Goal: Information Seeking & Learning: Find specific fact

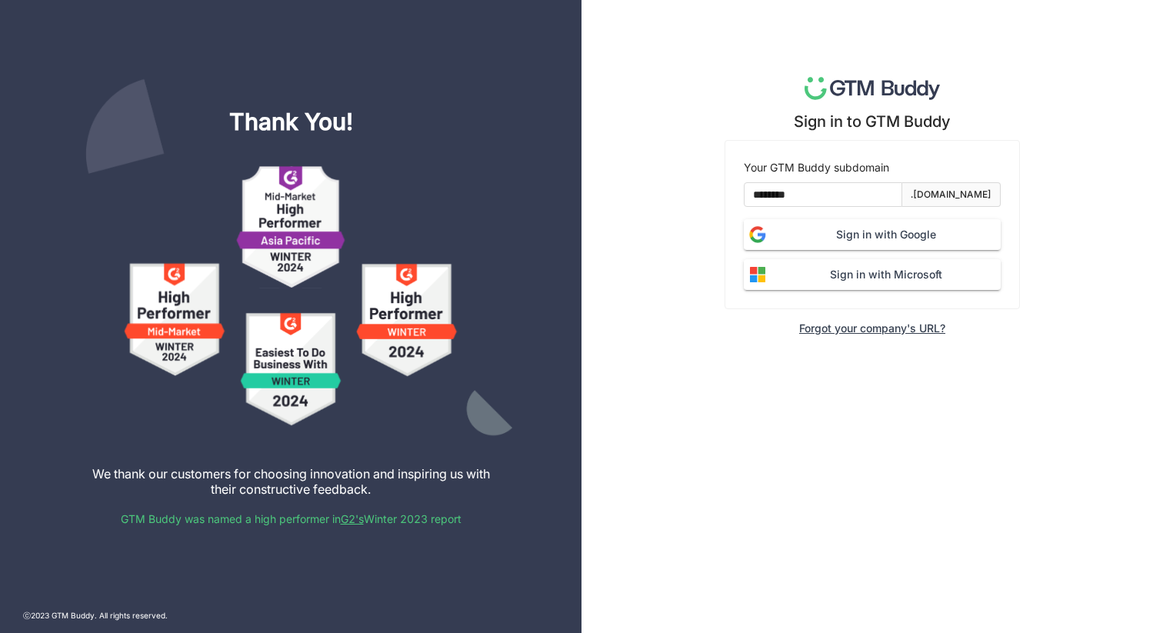
click at [852, 230] on span "Sign in with Google" at bounding box center [886, 234] width 229 height 17
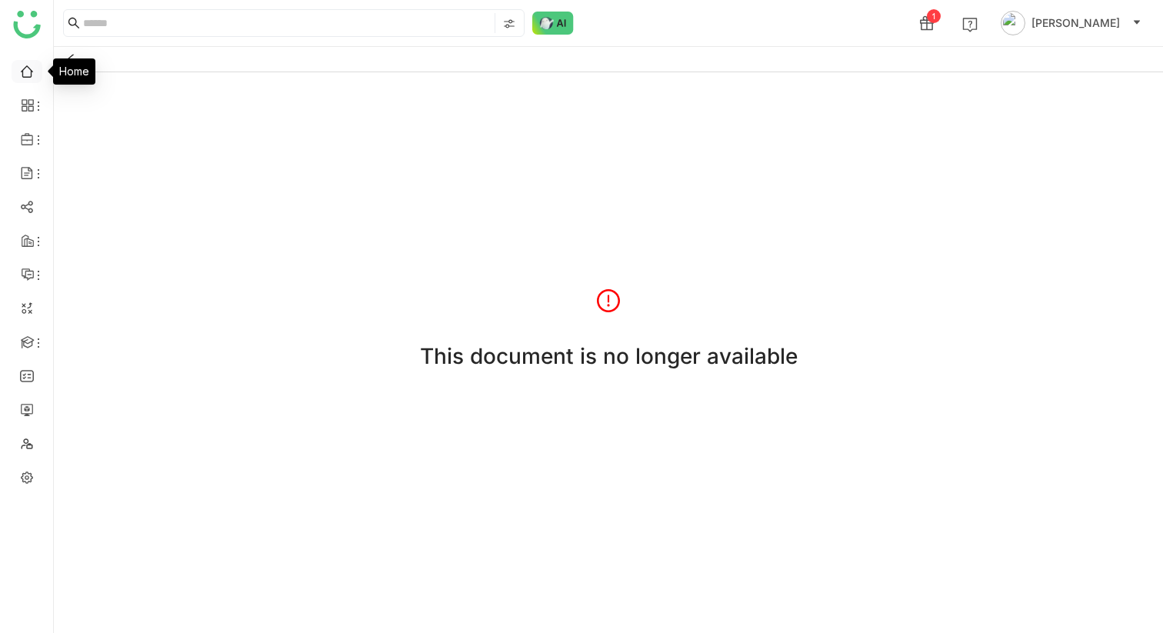
click at [34, 73] on link at bounding box center [27, 70] width 14 height 13
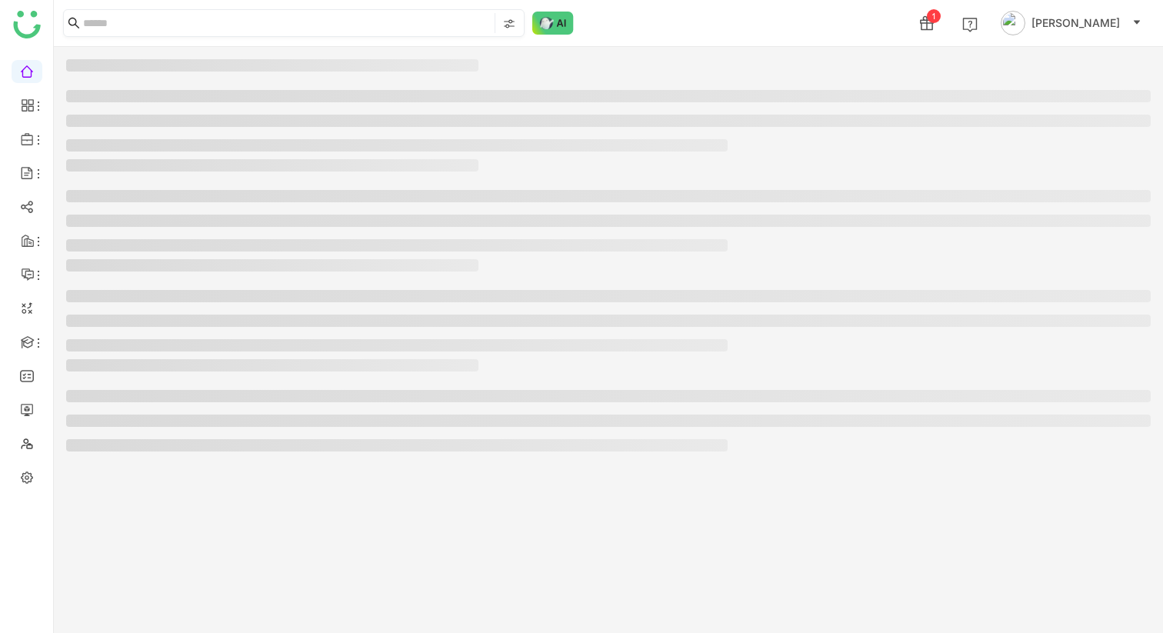
click at [382, 22] on input at bounding box center [287, 23] width 409 height 20
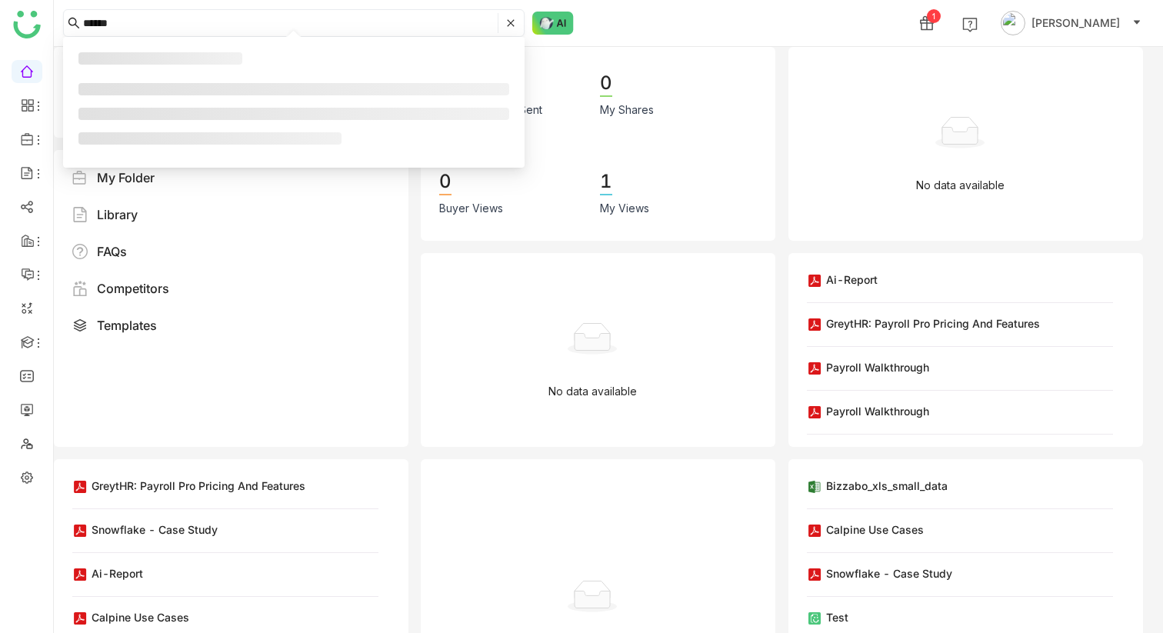
type input "******"
